Goal: Navigation & Orientation: Find specific page/section

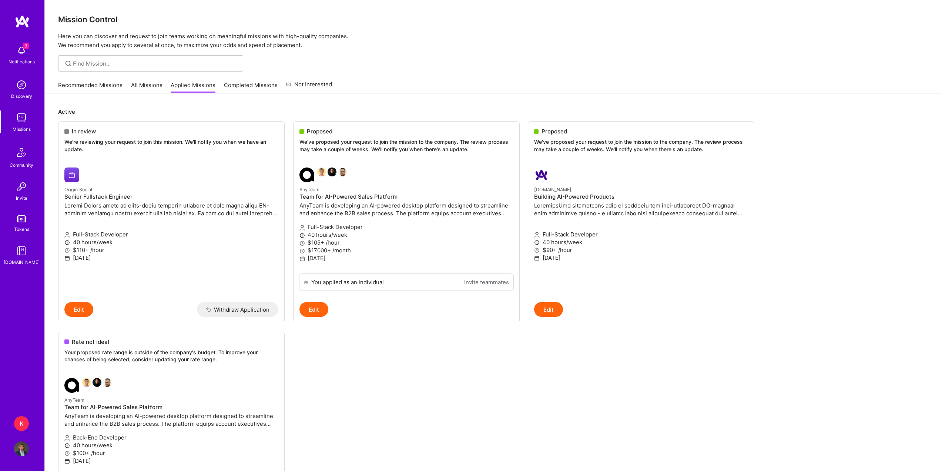
click at [83, 83] on link "Recommended Missions" at bounding box center [90, 87] width 64 height 12
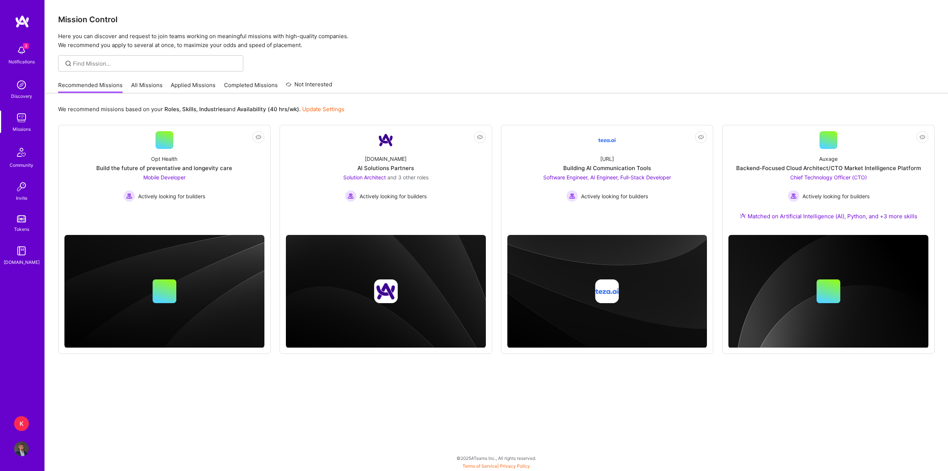
click at [25, 53] on img at bounding box center [21, 50] width 15 height 15
drag, startPoint x: 488, startPoint y: 74, endPoint x: 473, endPoint y: 74, distance: 15.2
click at [487, 74] on div "3 3 Notifications Discovery Missions Community Invite Tokens [DOMAIN_NAME] K Ka…" at bounding box center [474, 233] width 948 height 467
click at [21, 423] on div "K" at bounding box center [21, 423] width 15 height 15
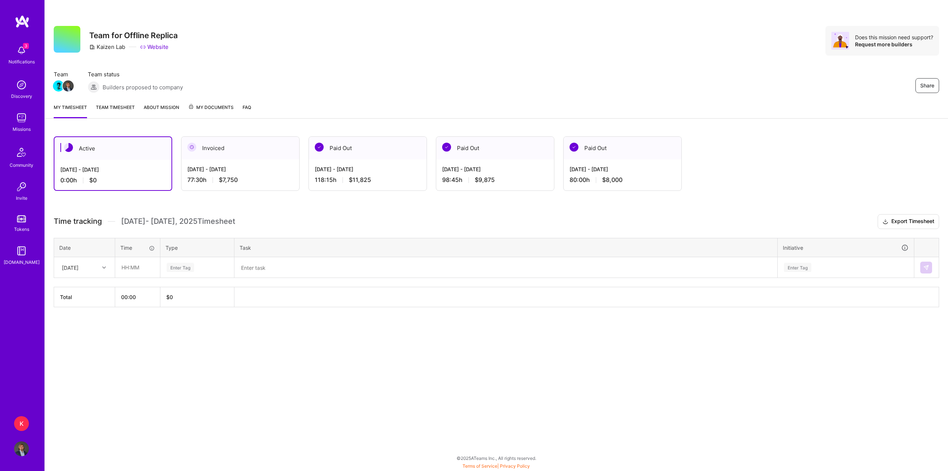
click at [131, 106] on link "Team timesheet" at bounding box center [115, 110] width 39 height 15
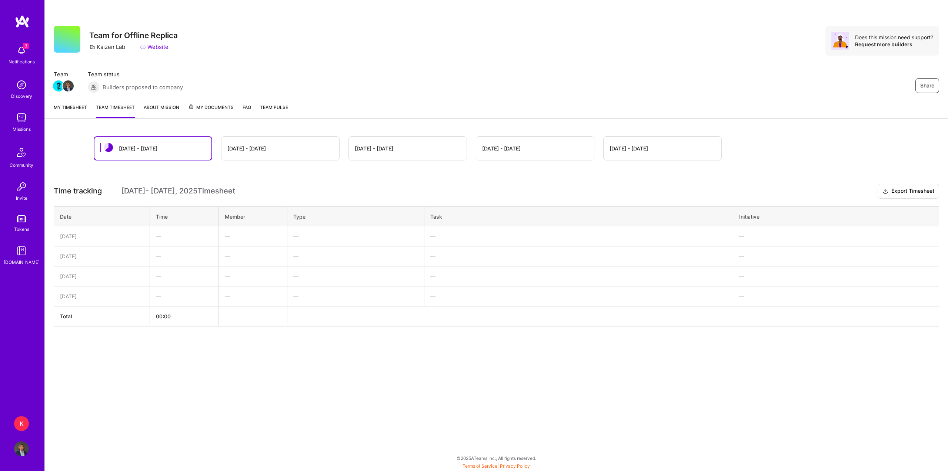
click at [156, 111] on link "About Mission" at bounding box center [162, 110] width 36 height 15
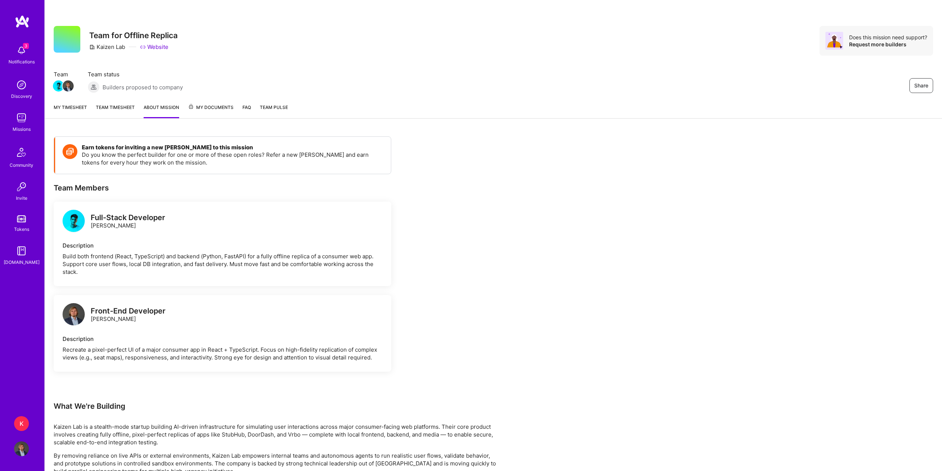
click at [218, 104] on span "My Documents" at bounding box center [211, 107] width 46 height 8
